Goal: Navigation & Orientation: Find specific page/section

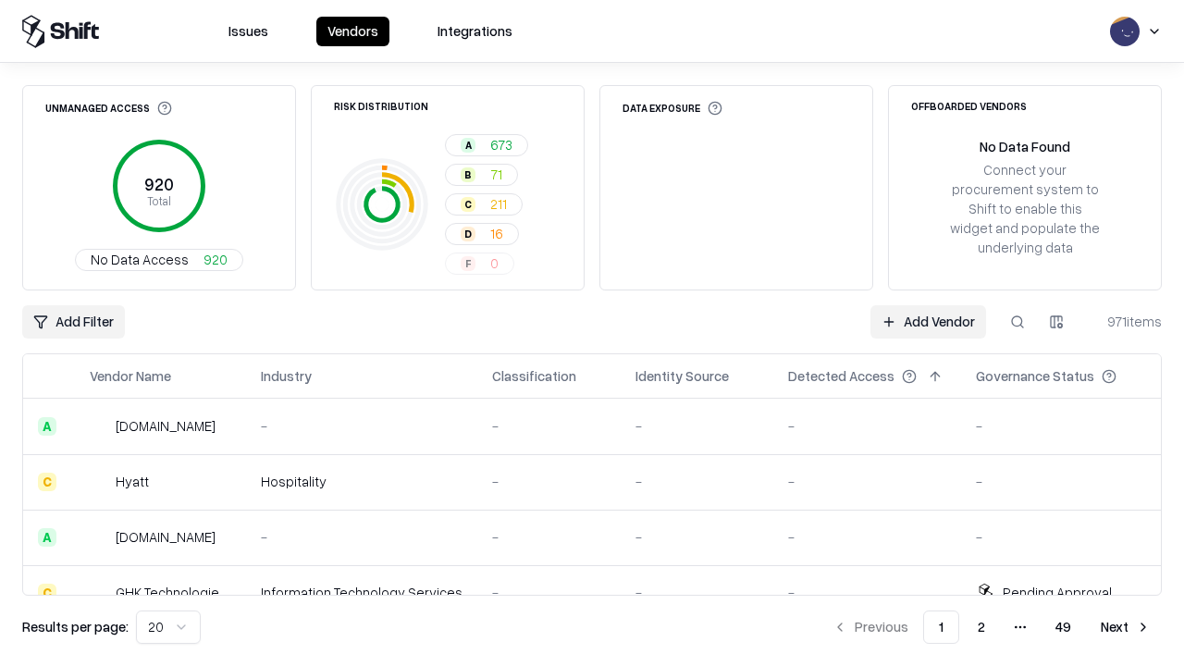
click at [168, 627] on html "Issues Vendors Integrations Unmanaged Access 920 Total No Data Access 920 Risk …" at bounding box center [592, 333] width 1184 height 666
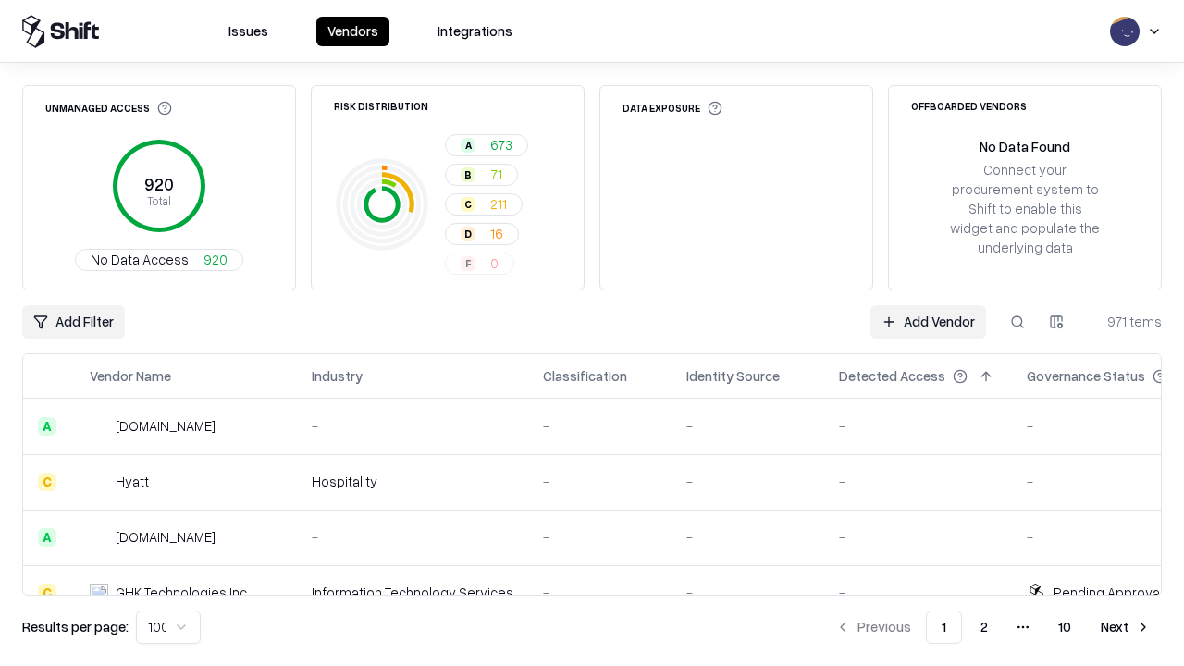
click at [1126, 627] on button "Next" at bounding box center [1126, 626] width 72 height 33
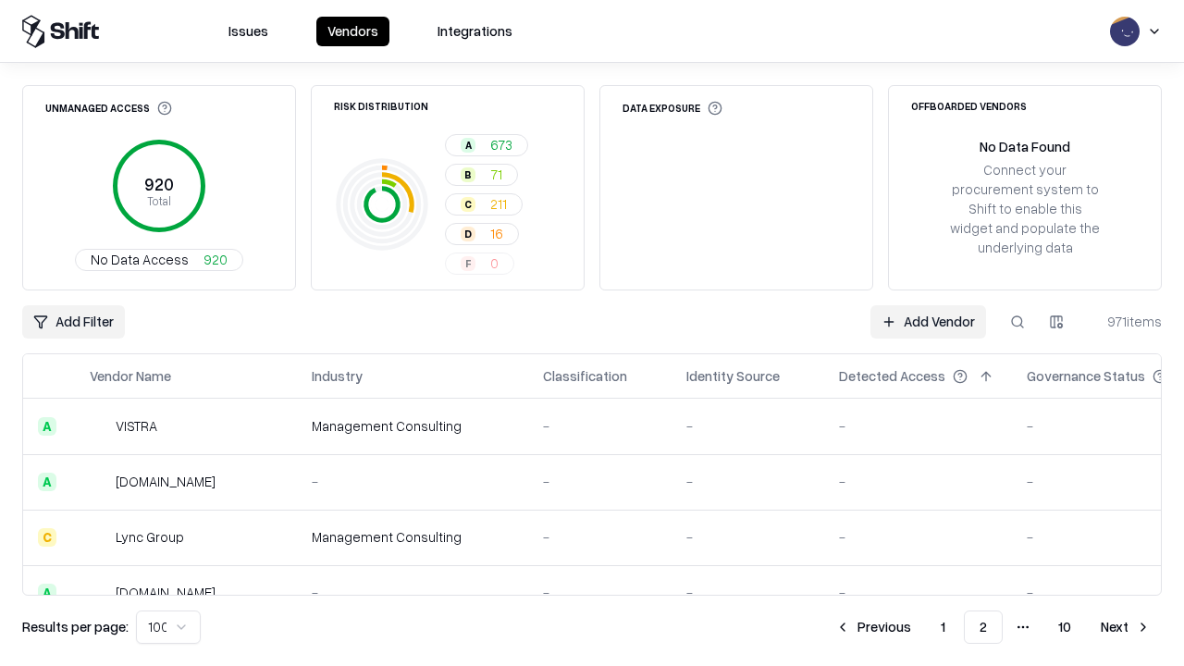
click at [1126, 627] on button "Next" at bounding box center [1126, 626] width 72 height 33
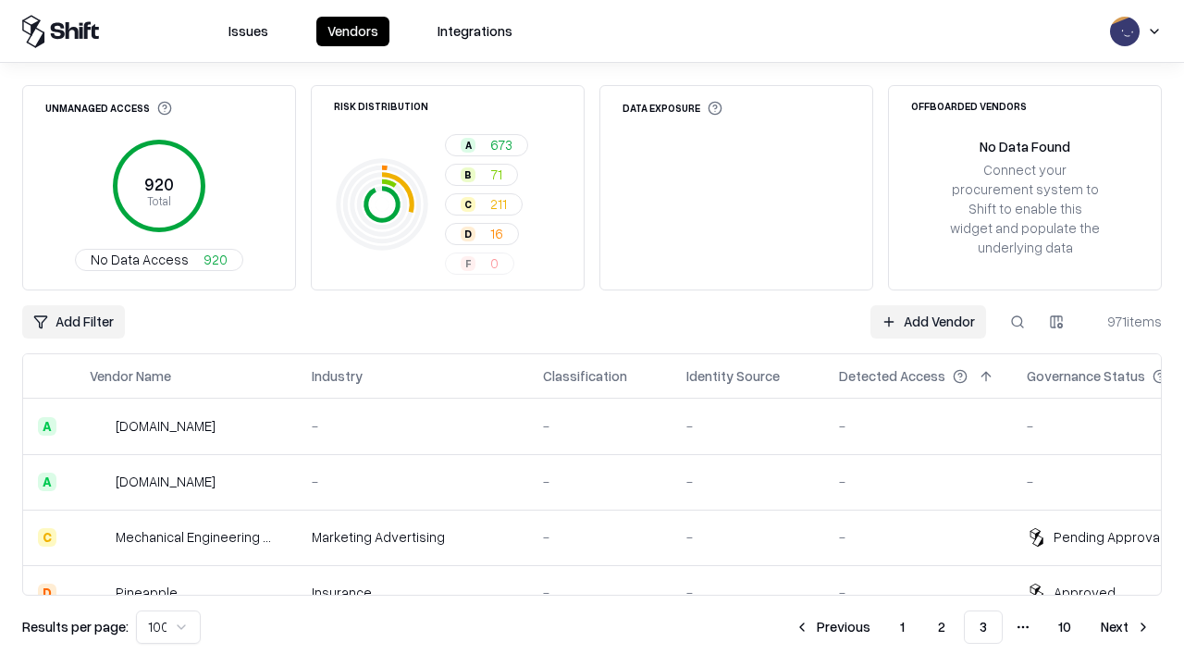
click at [1126, 627] on button "Next" at bounding box center [1126, 626] width 72 height 33
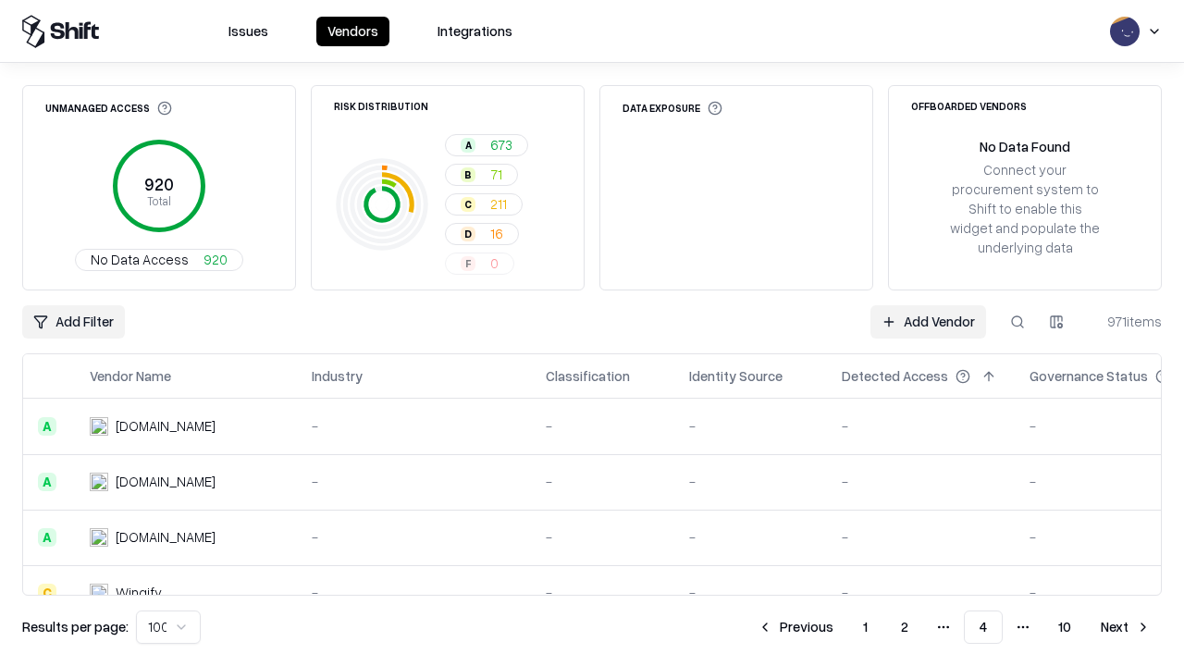
click at [1126, 627] on button "Next" at bounding box center [1126, 626] width 72 height 33
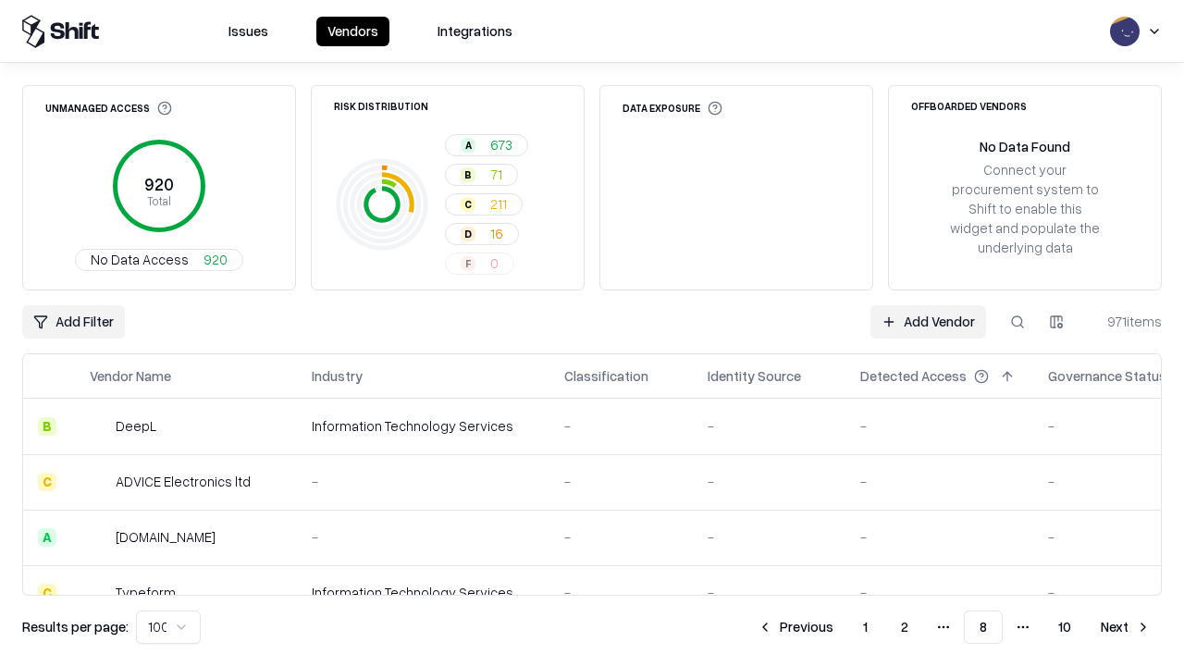
click at [1126, 627] on button "Next" at bounding box center [1126, 626] width 72 height 33
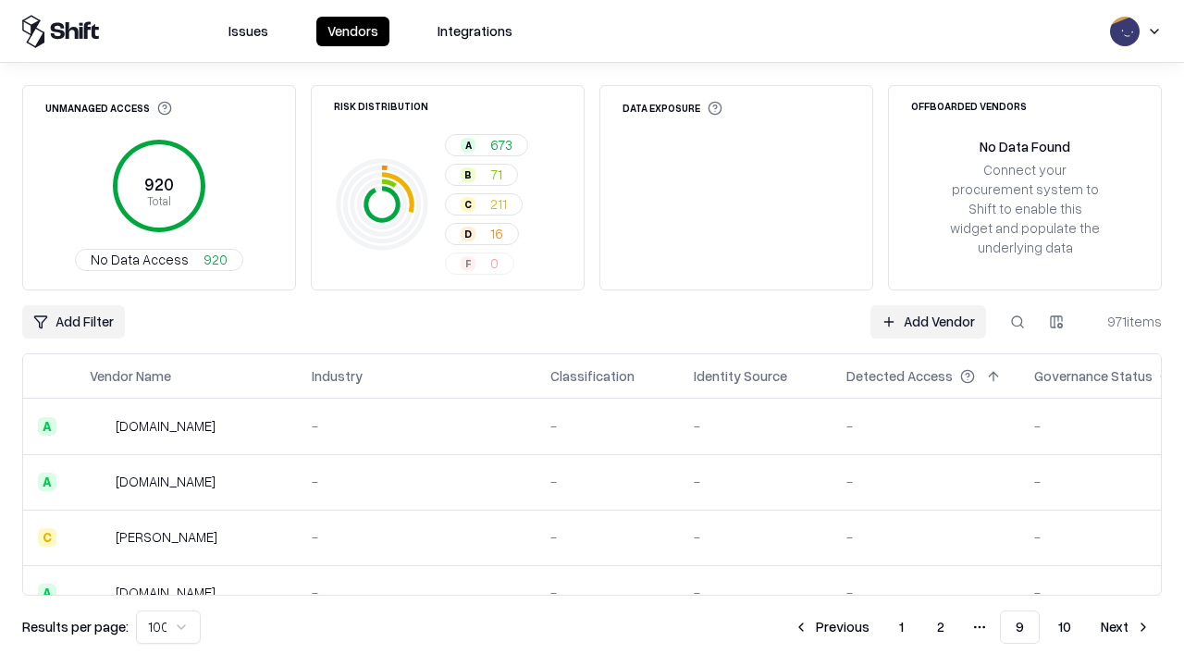
click at [1126, 627] on button "Next" at bounding box center [1126, 626] width 72 height 33
click at [873, 627] on button "Previous" at bounding box center [873, 626] width 98 height 33
click at [832, 627] on button "Previous" at bounding box center [832, 626] width 98 height 33
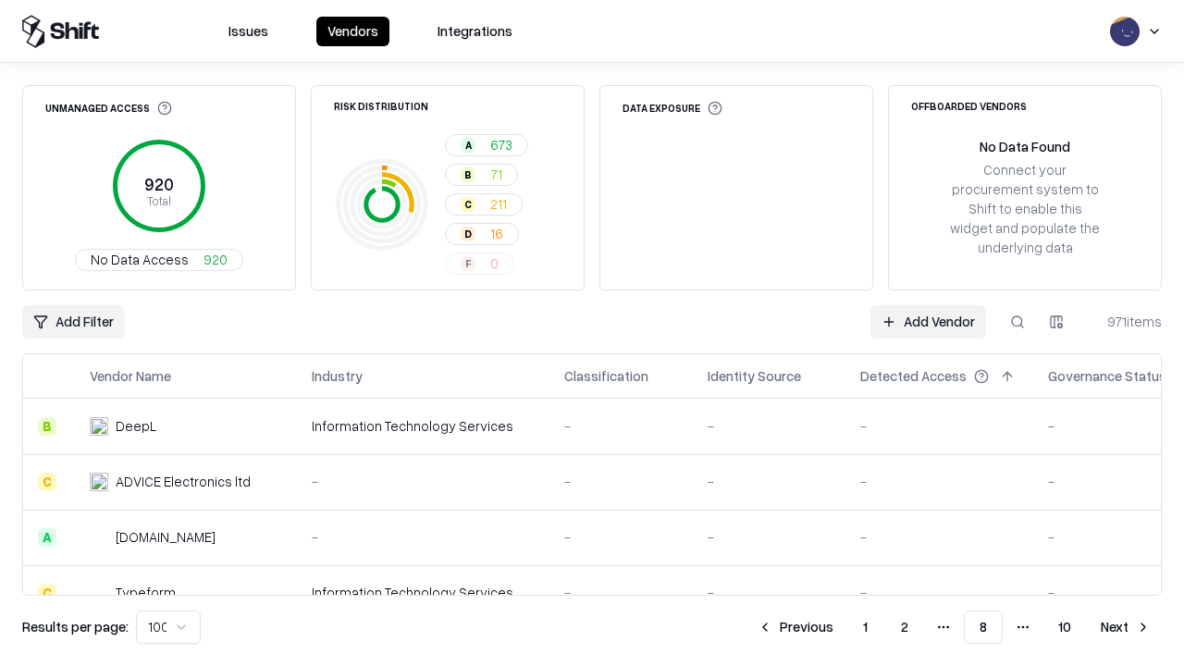
click at [795, 627] on button "Previous" at bounding box center [795, 626] width 98 height 33
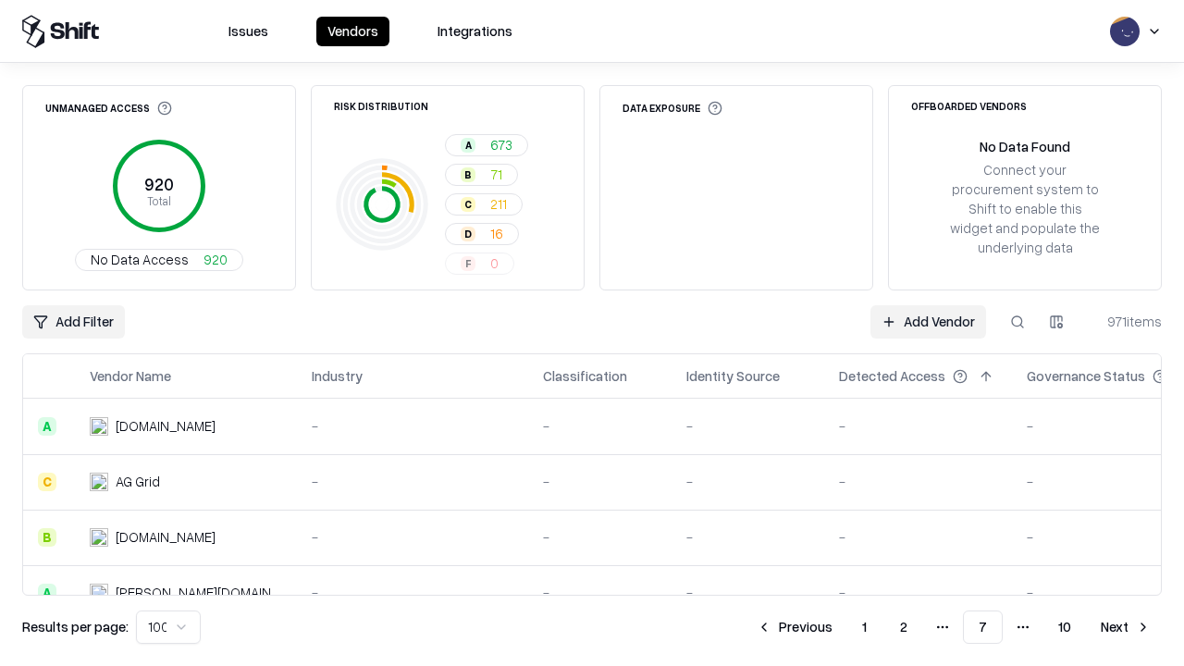
click at [795, 627] on button "Previous" at bounding box center [795, 626] width 98 height 33
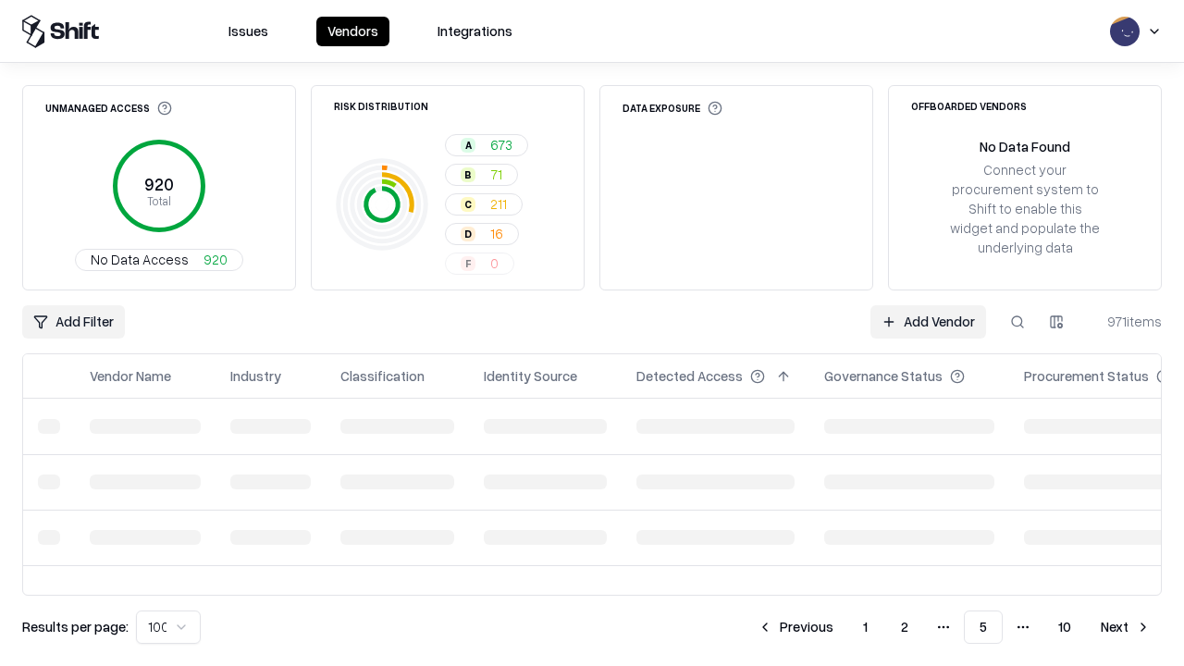
click at [795, 627] on button "Previous" at bounding box center [795, 626] width 98 height 33
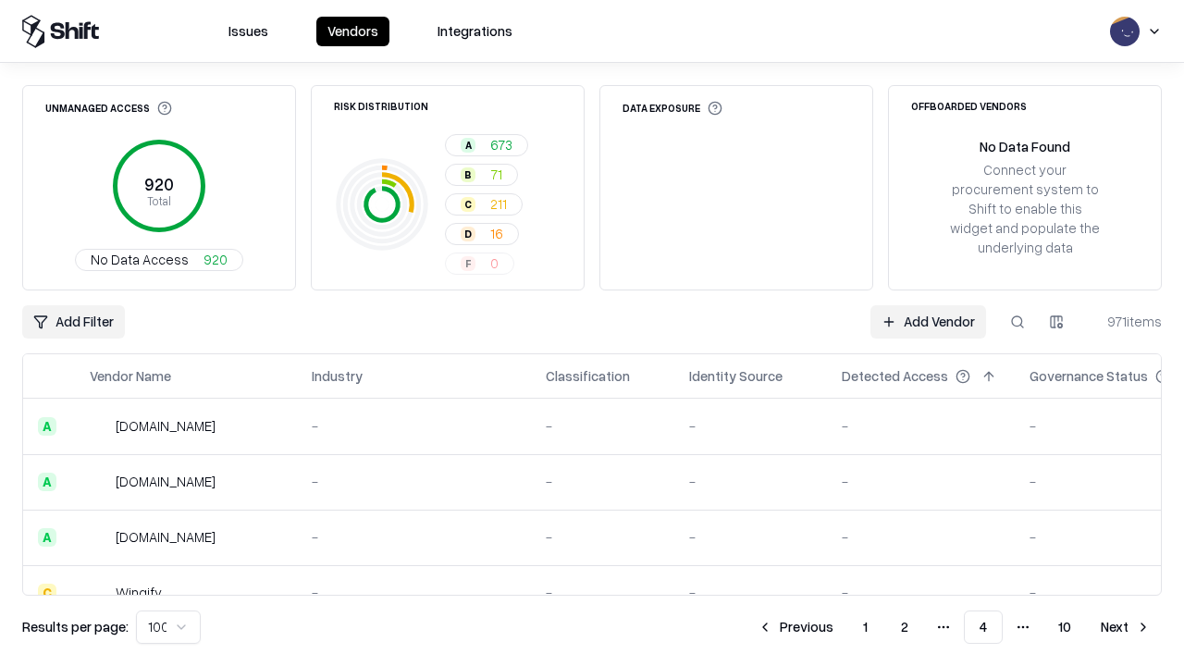
click at [795, 627] on button "Previous" at bounding box center [795, 626] width 98 height 33
